Goal: Navigation & Orientation: Find specific page/section

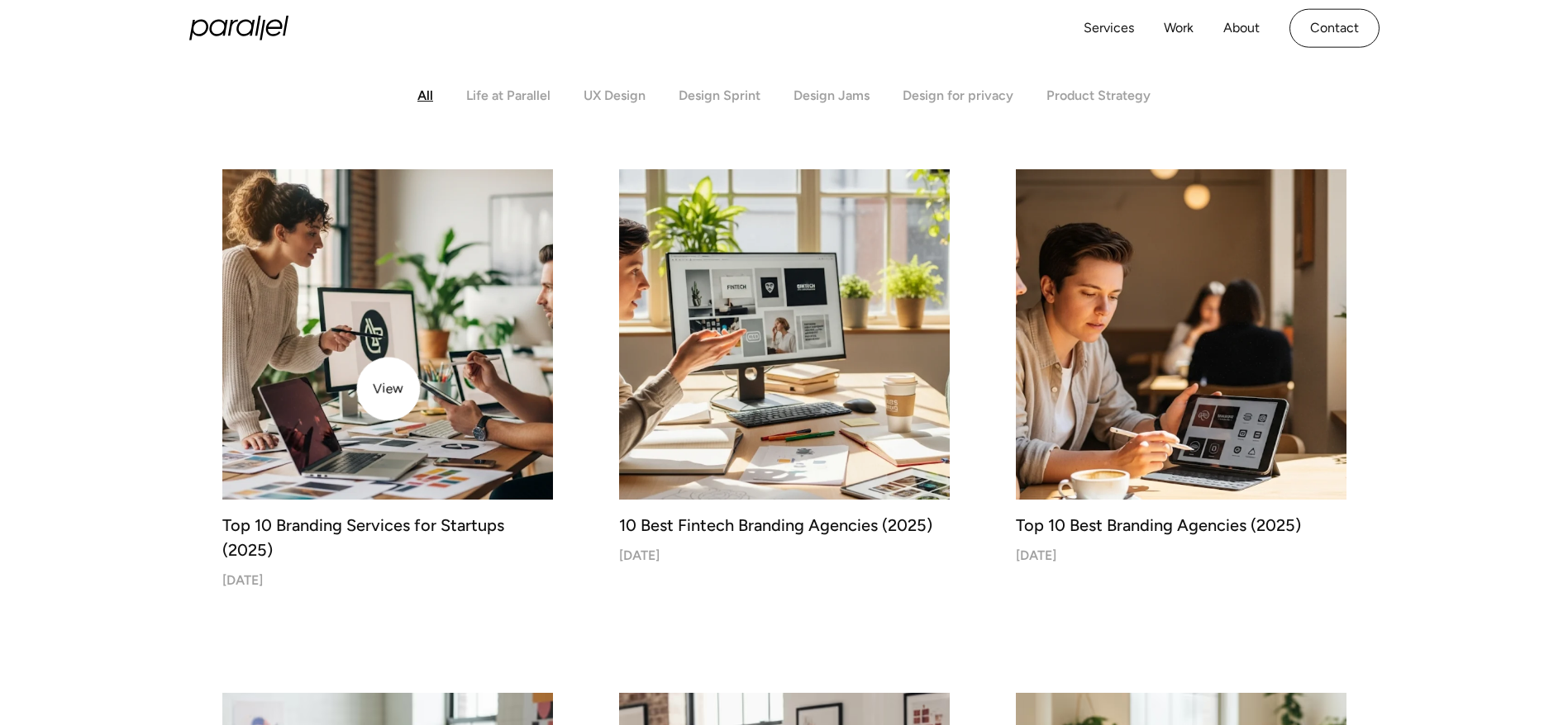
click at [388, 390] on img at bounding box center [388, 335] width 347 height 347
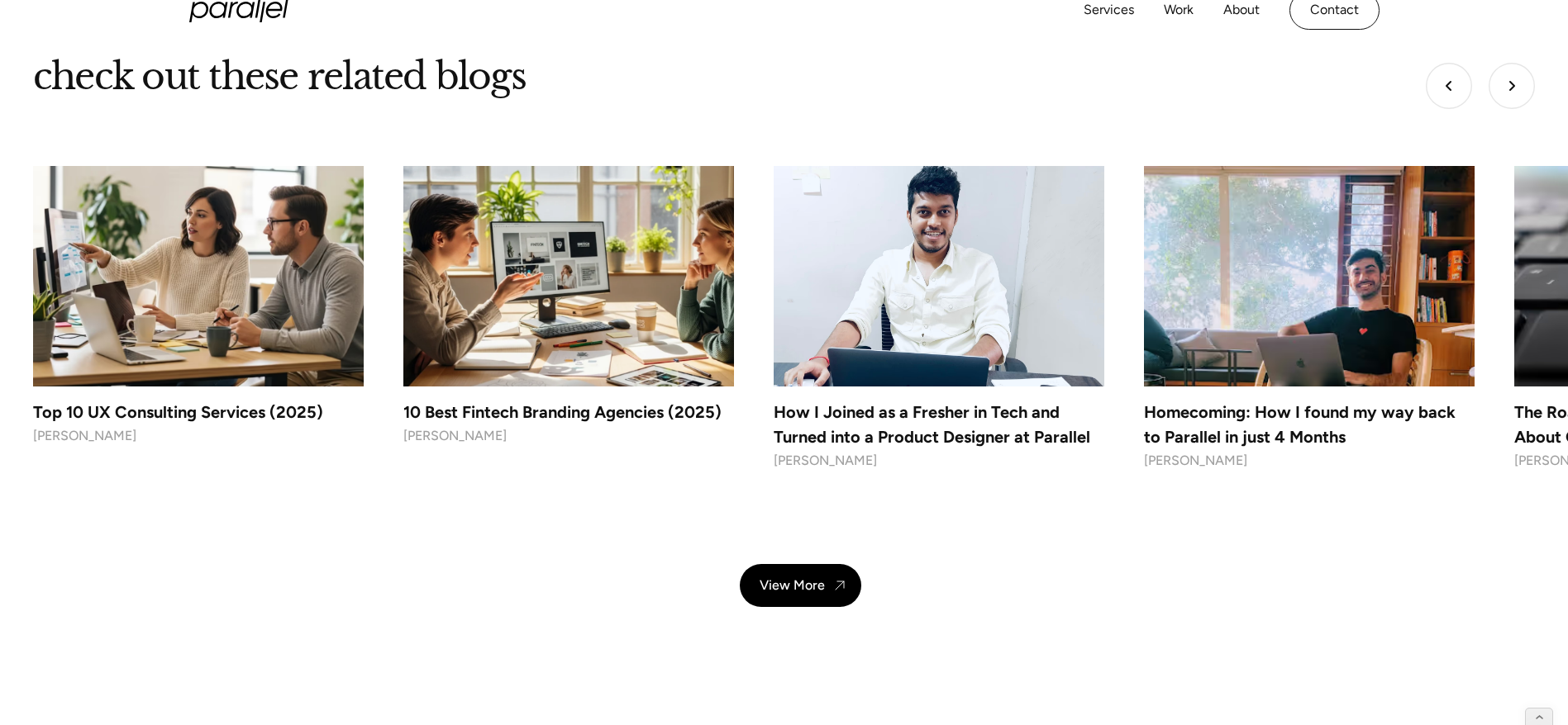
scroll to position [12559, 0]
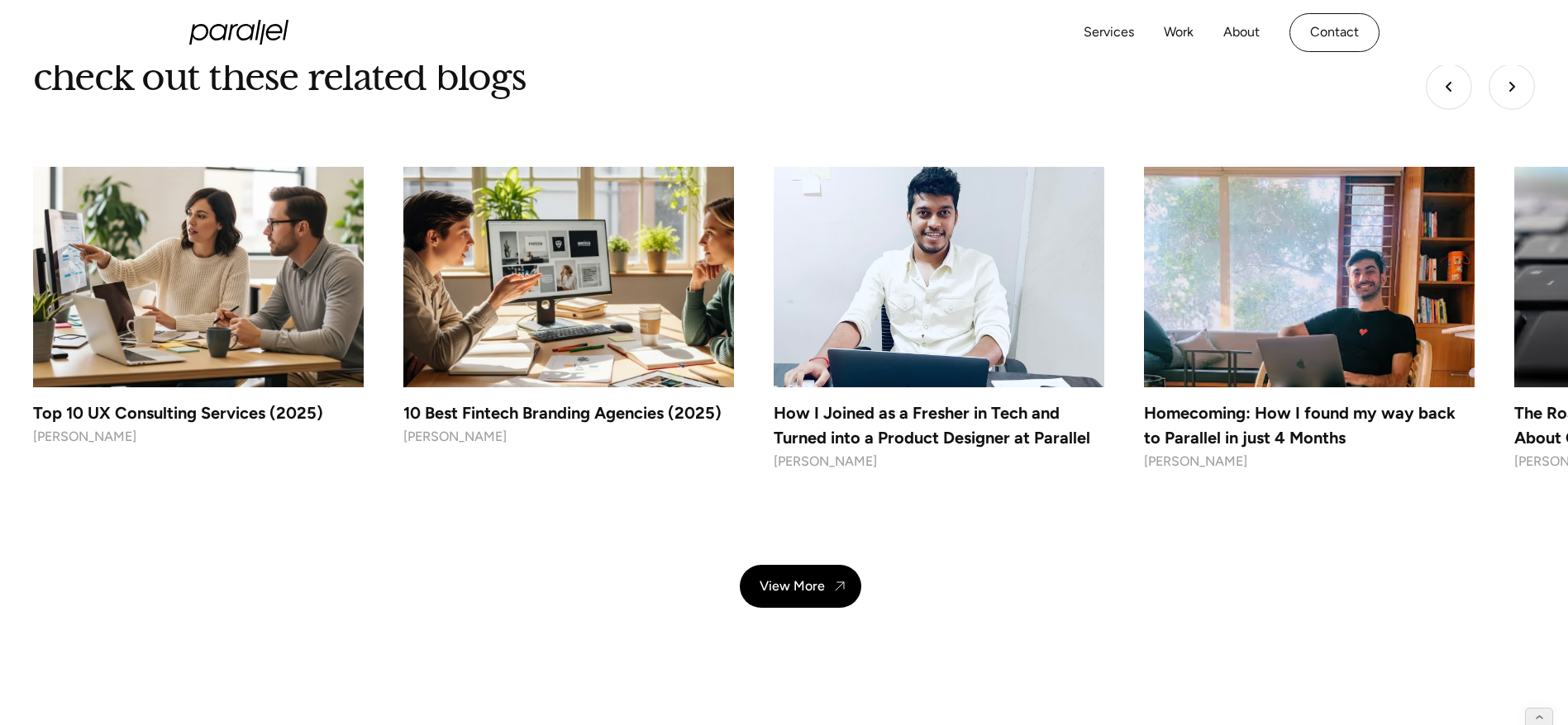
click at [542, 296] on img at bounding box center [568, 277] width 347 height 231
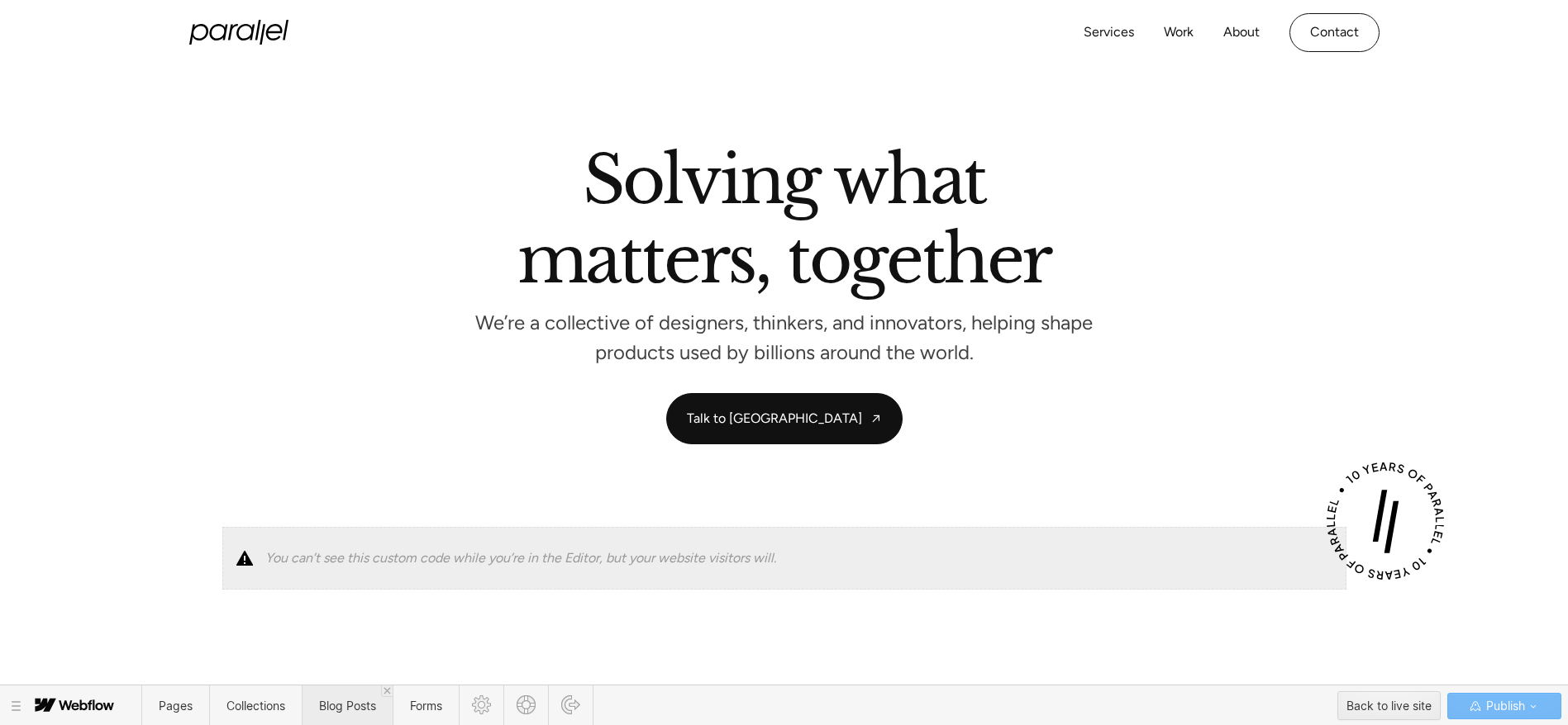
click at [348, 708] on span "Blog Posts" at bounding box center [347, 706] width 57 height 14
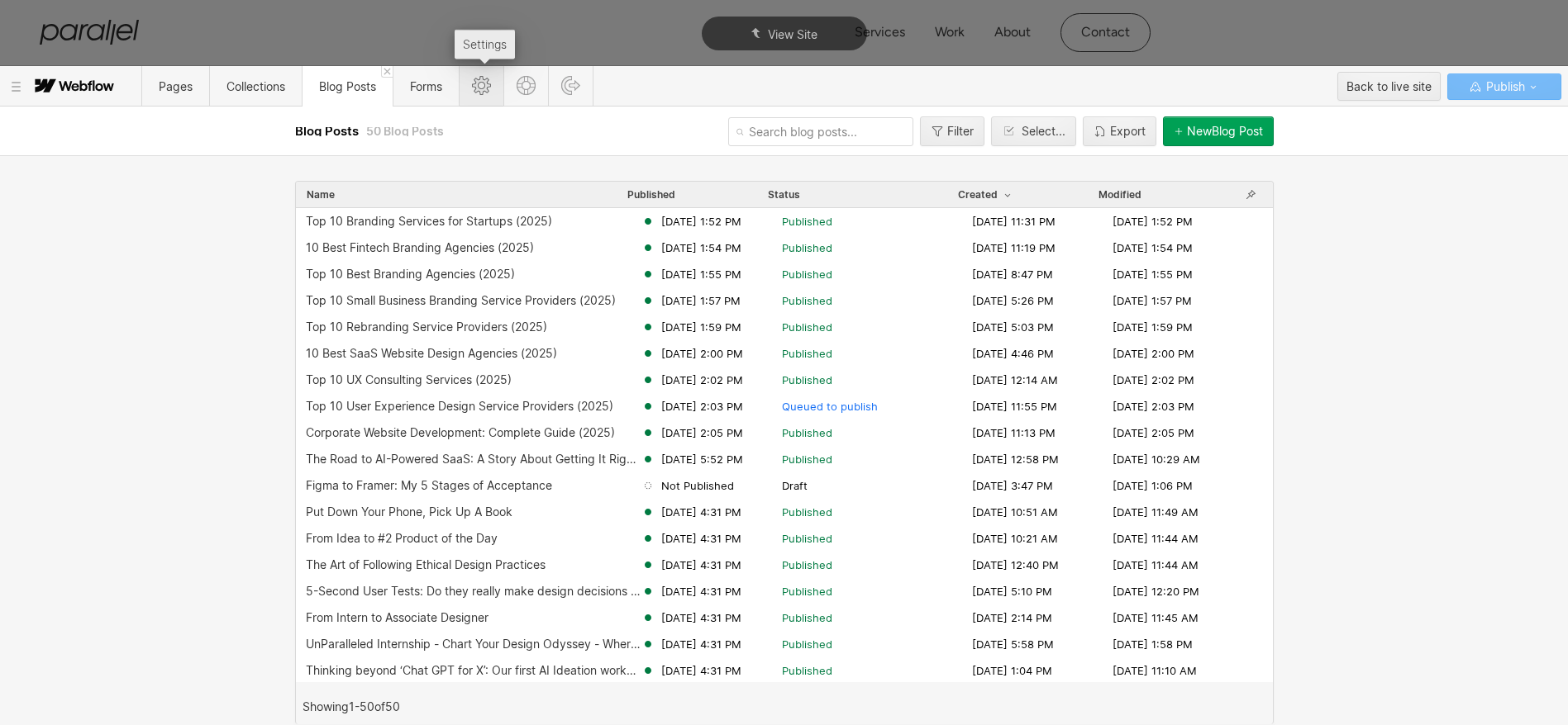
click at [490, 90] on icon at bounding box center [481, 85] width 19 height 19
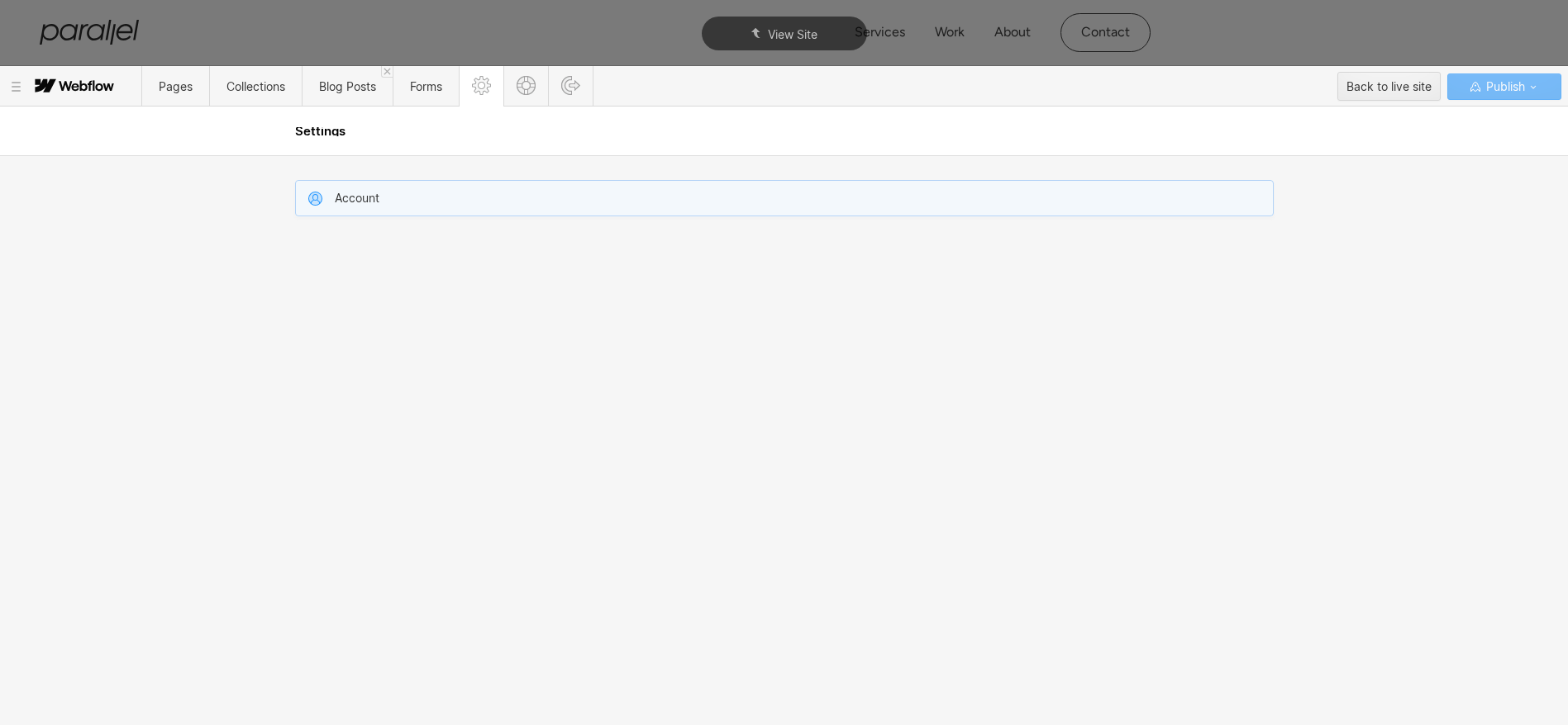
click at [480, 207] on div "Account" at bounding box center [784, 197] width 977 height 35
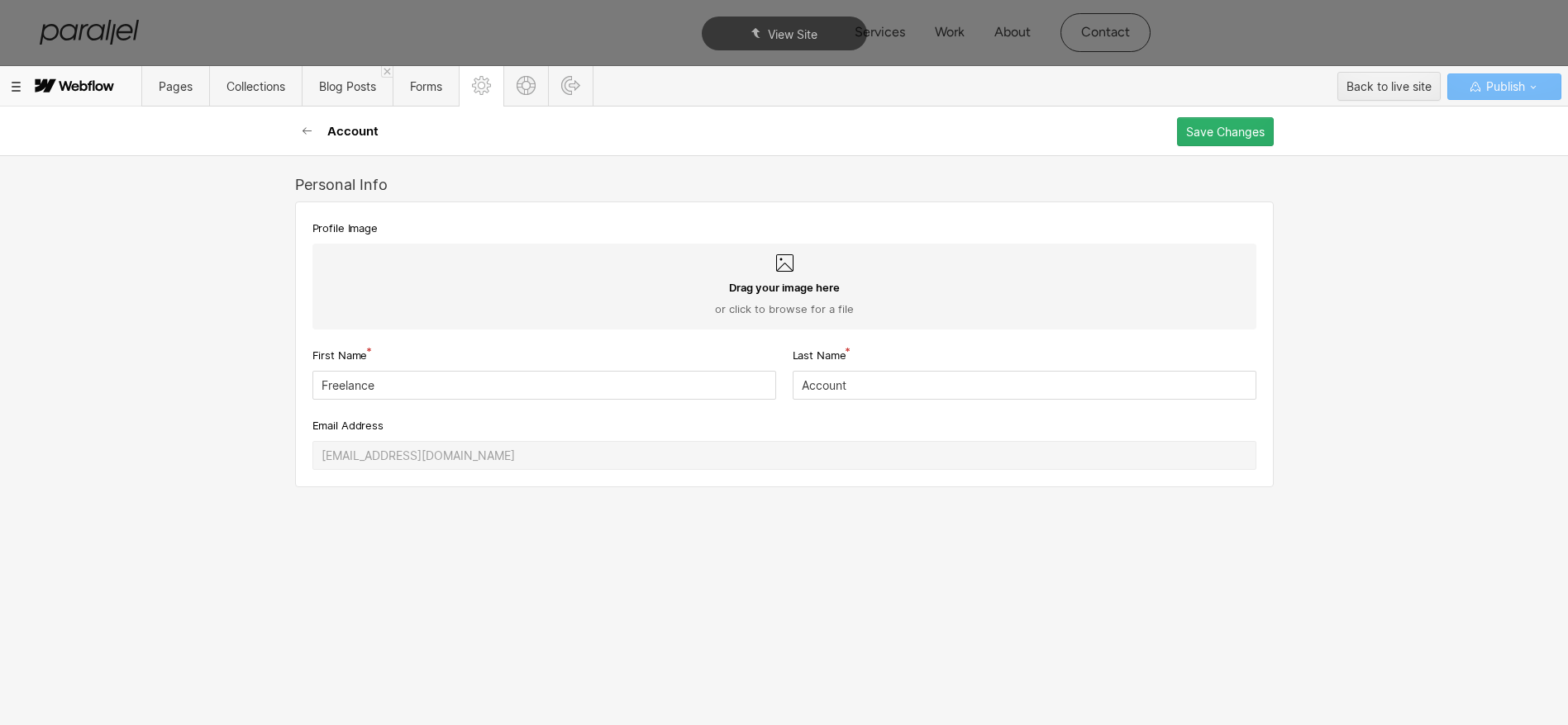
click at [11, 92] on div at bounding box center [71, 87] width 142 height 40
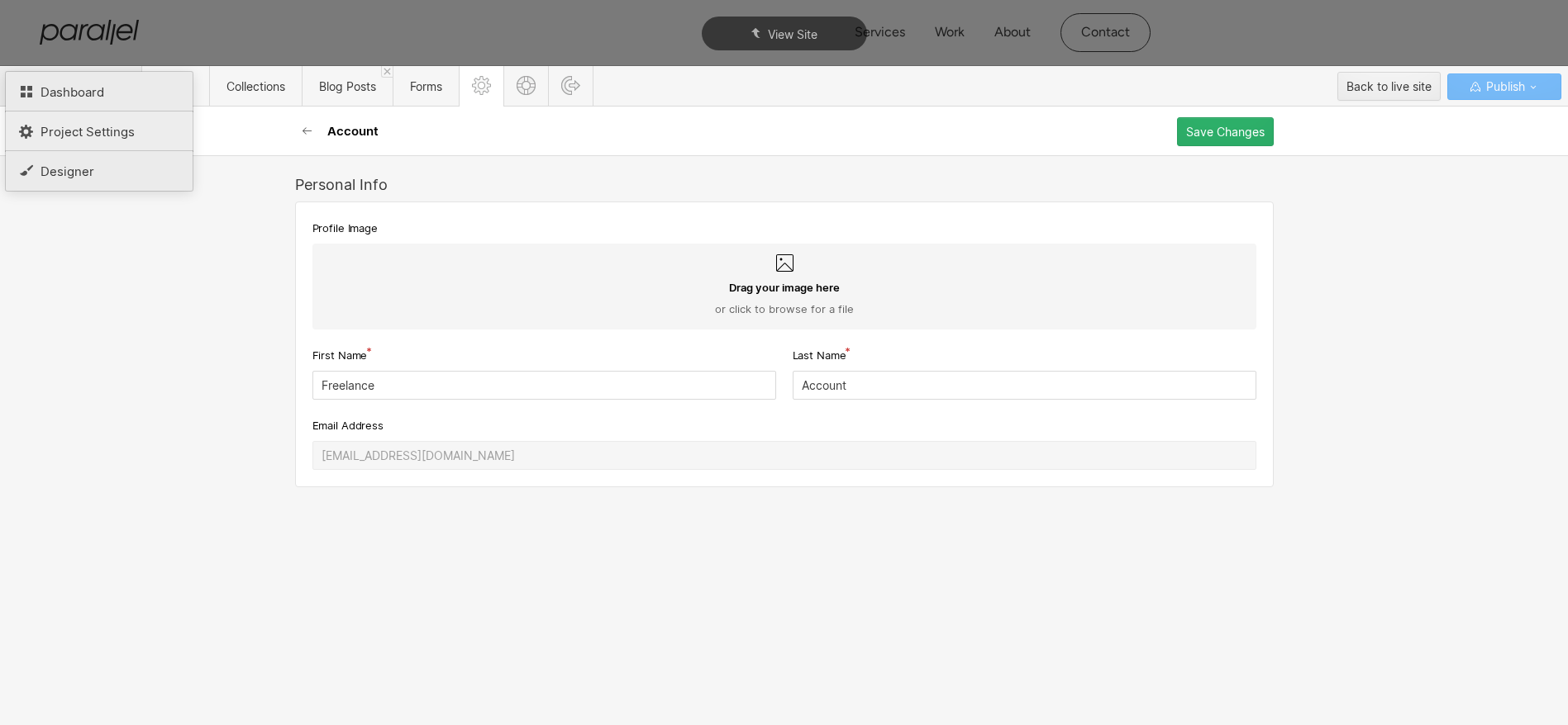
click at [130, 131] on span "Project Settings" at bounding box center [88, 132] width 94 height 16
